Goal: Navigation & Orientation: Find specific page/section

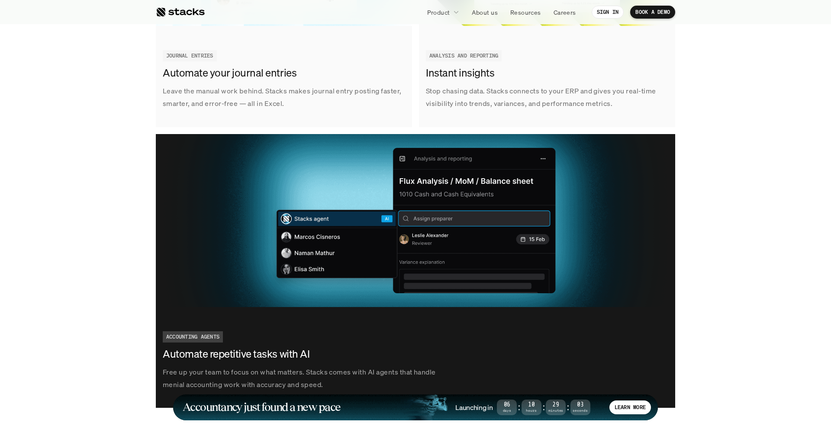
scroll to position [1488, 0]
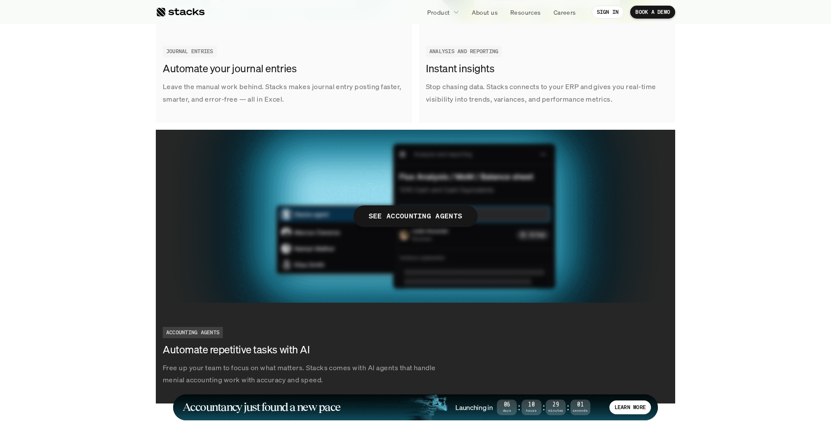
click at [222, 337] on div "ACCOUNTING AGENTS" at bounding box center [193, 332] width 60 height 11
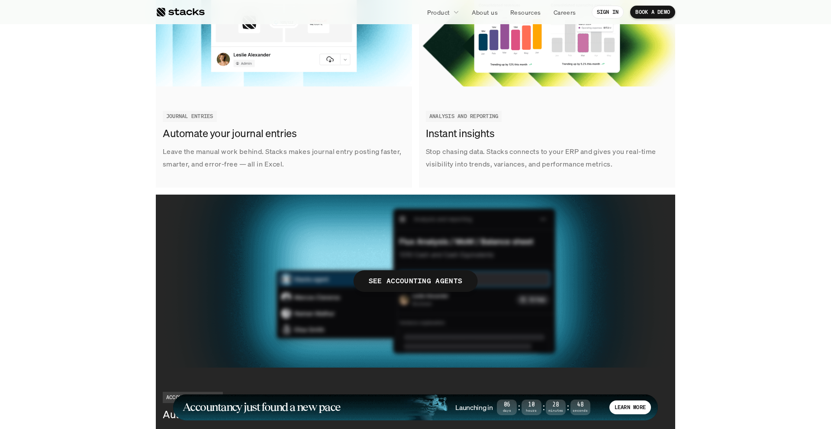
scroll to position [1528, 0]
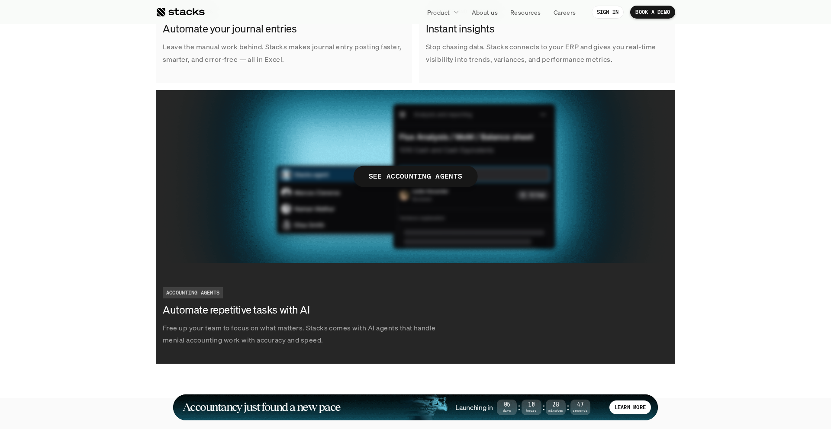
click at [232, 307] on h3 "Automate repetitive tasks with AI" at bounding box center [282, 310] width 238 height 15
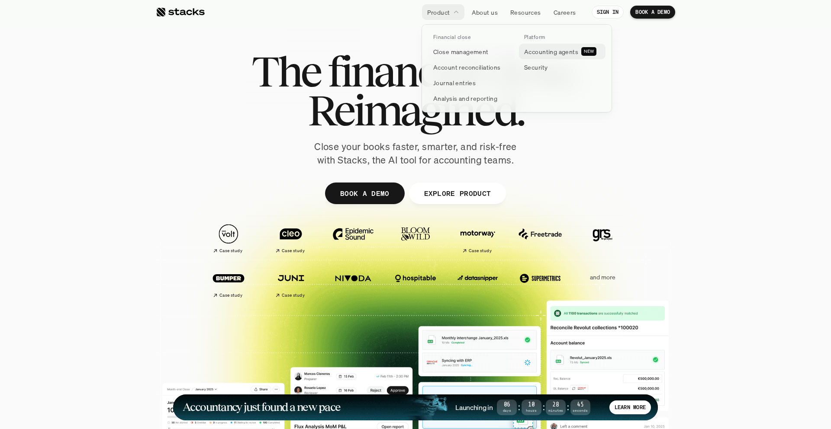
click at [558, 49] on p "Accounting agents" at bounding box center [551, 51] width 54 height 9
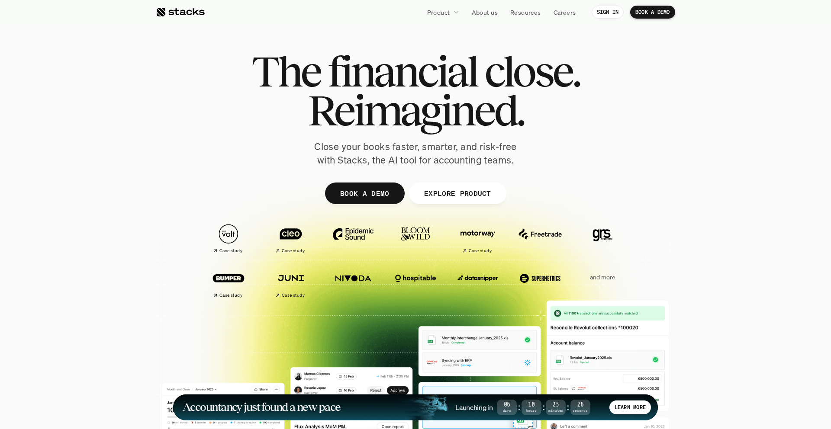
click at [445, 193] on p "EXPLORE PRODUCT" at bounding box center [456, 193] width 67 height 13
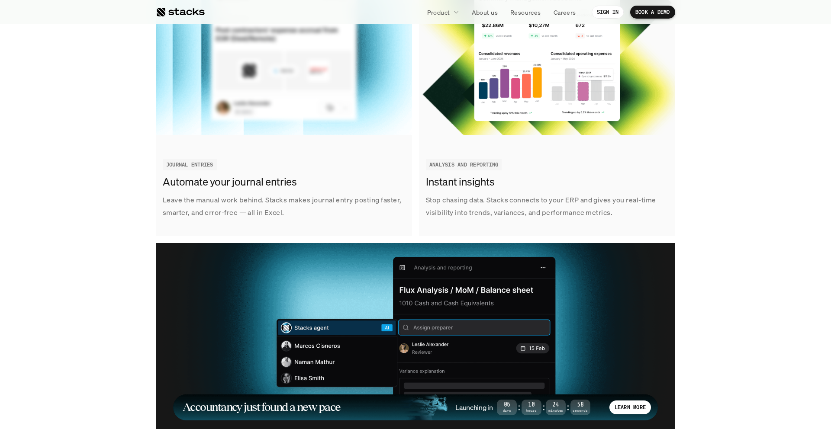
scroll to position [1429, 0]
